Goal: Find specific page/section: Find specific page/section

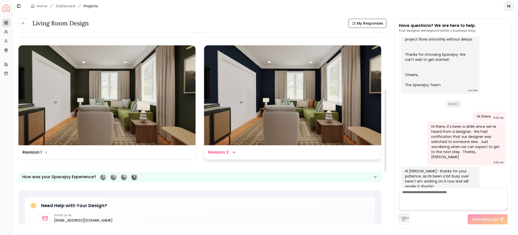
scroll to position [118, 0]
click at [292, 121] on img at bounding box center [292, 95] width 177 height 100
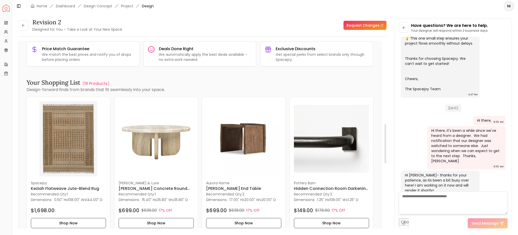
scroll to position [415, 0]
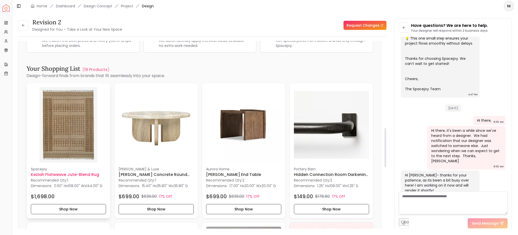
click at [65, 174] on h6 "Keziah Flatweave Jute-Blend Rug" at bounding box center [68, 174] width 75 height 6
click at [90, 186] on span "144.00" D" at bounding box center [94, 185] width 16 height 5
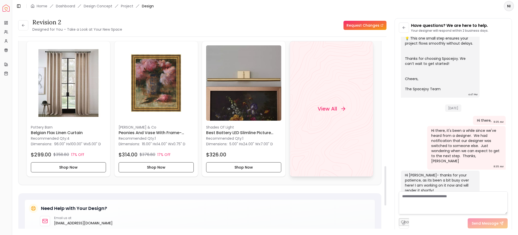
scroll to position [595, 0]
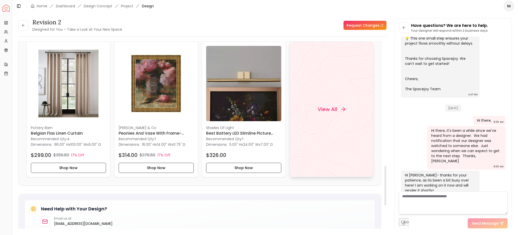
click at [334, 114] on div "View All" at bounding box center [332, 109] width 40 height 15
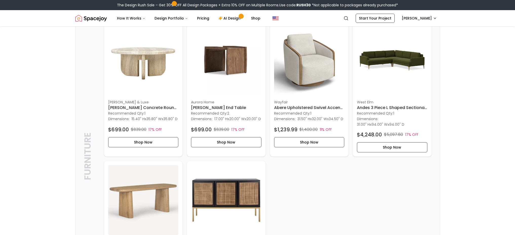
scroll to position [425, 0]
